Goal: Information Seeking & Learning: Learn about a topic

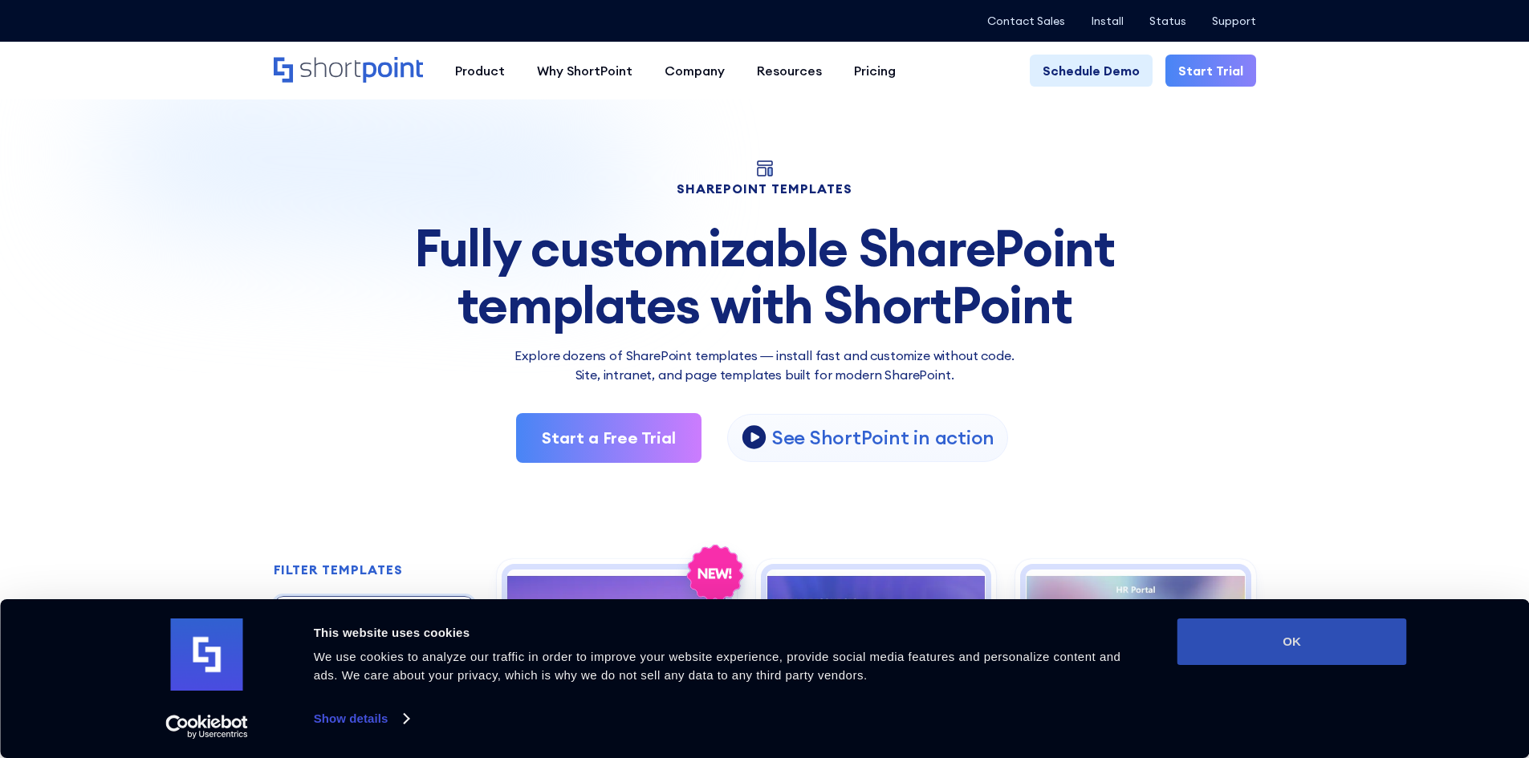
click at [1319, 624] on button "OK" at bounding box center [1292, 642] width 230 height 47
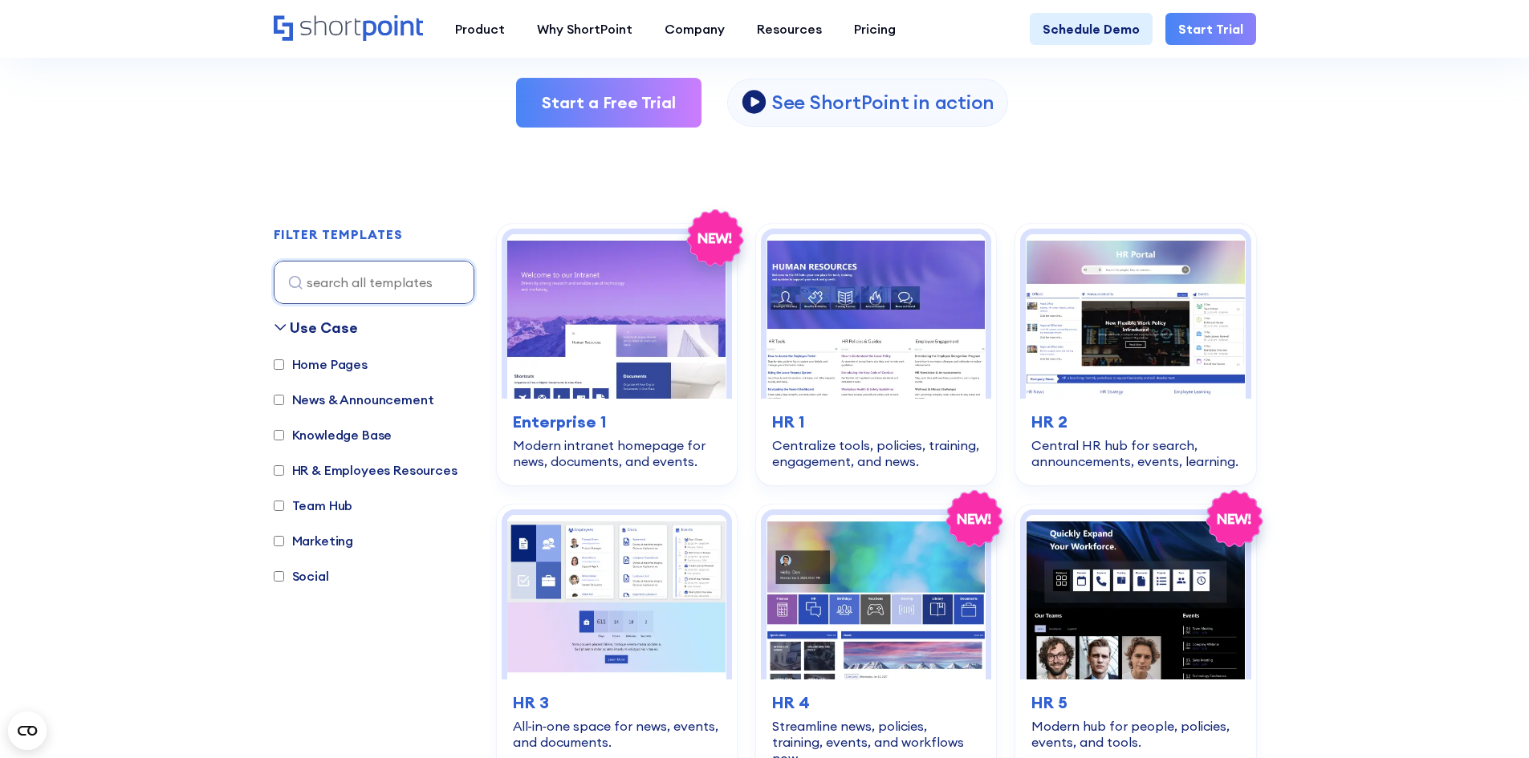
scroll to position [321, 0]
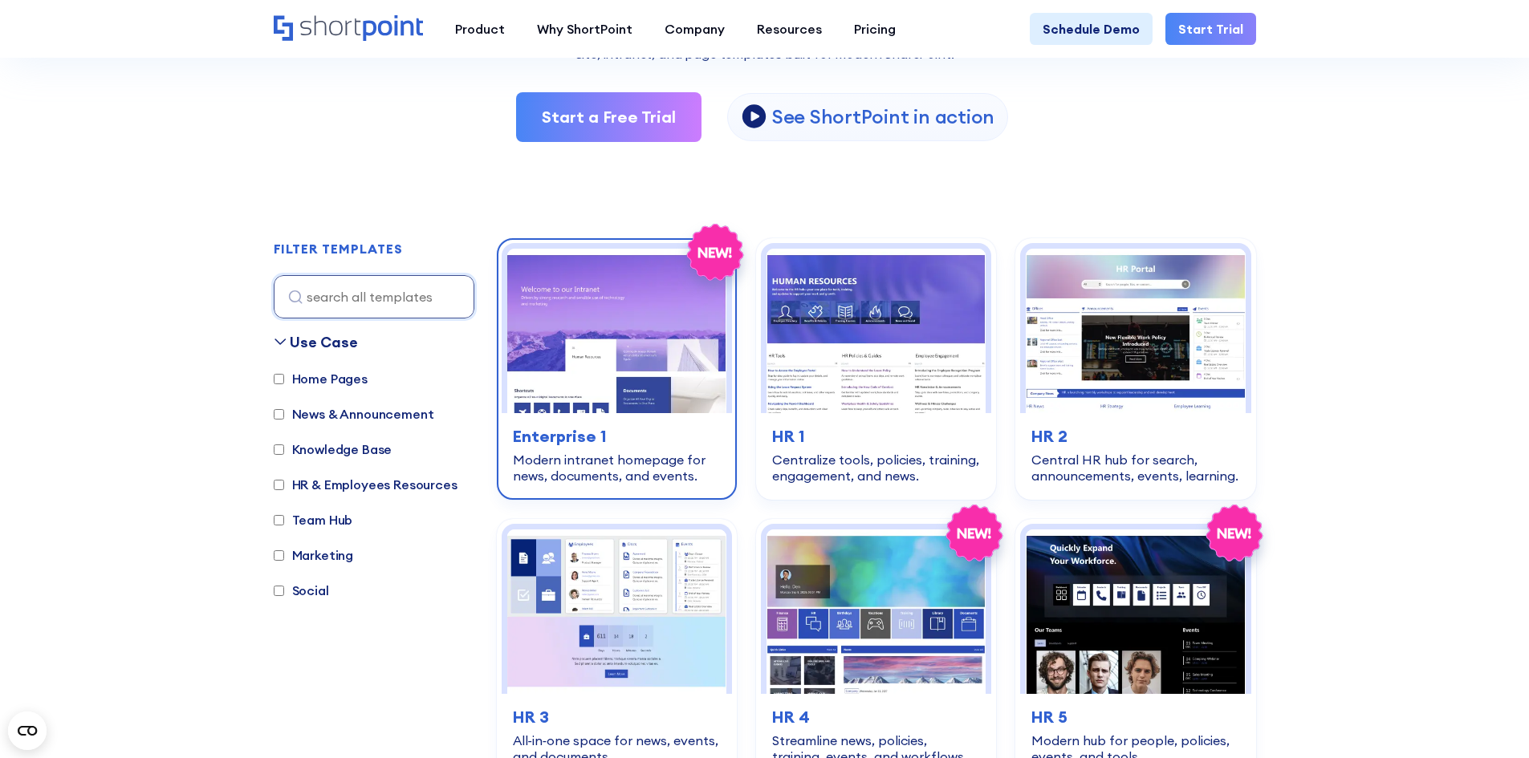
click at [691, 331] on img at bounding box center [616, 331] width 219 height 165
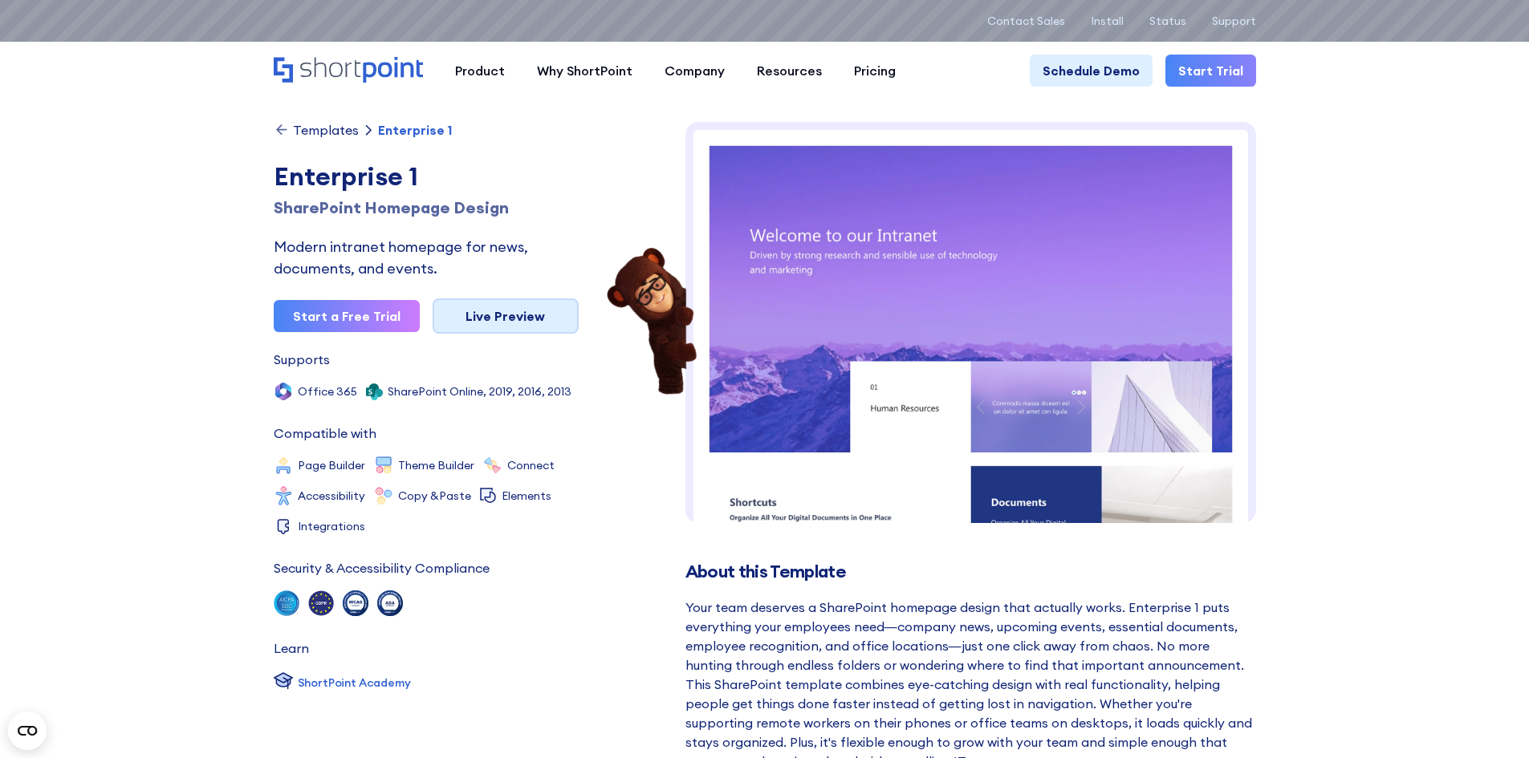
click at [535, 321] on link "Live Preview" at bounding box center [506, 316] width 146 height 35
